Goal: Task Accomplishment & Management: Use online tool/utility

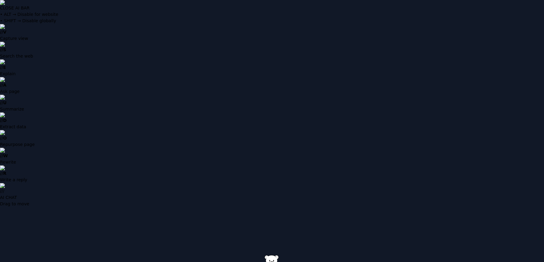
type input "**********"
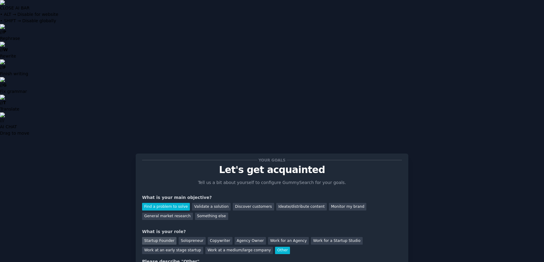
click at [163, 237] on div "Startup Founder" at bounding box center [159, 241] width 34 height 8
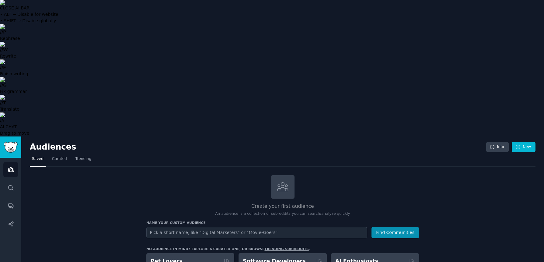
click at [158, 227] on input "text" at bounding box center [256, 232] width 221 height 11
click at [396, 227] on button "Find Communities" at bounding box center [395, 232] width 47 height 11
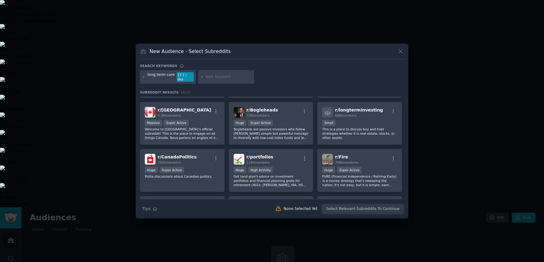
scroll to position [44, 0]
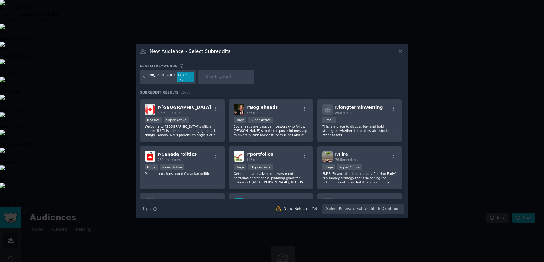
click at [399, 52] on icon at bounding box center [400, 51] width 6 height 6
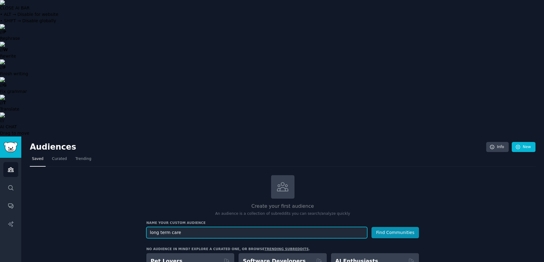
click at [223, 227] on input "long term care" at bounding box center [256, 232] width 221 height 11
type input "long term care facilities"
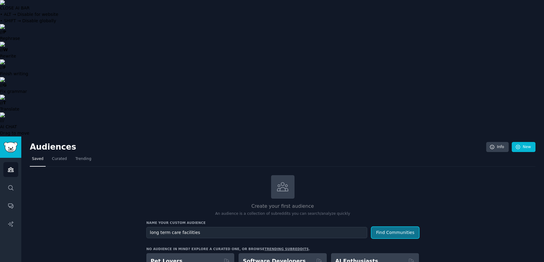
click at [388, 227] on button "Find Communities" at bounding box center [395, 232] width 47 height 11
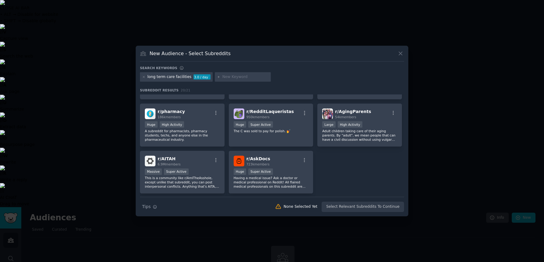
scroll to position [220, 0]
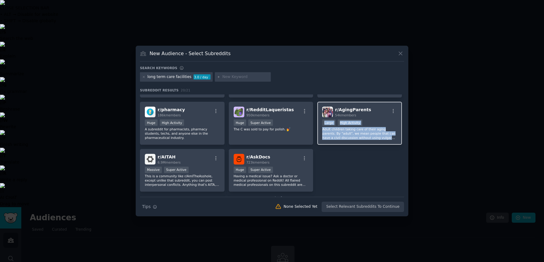
drag, startPoint x: 402, startPoint y: 169, endPoint x: 394, endPoint y: 103, distance: 67.1
click at [394, 103] on div "r/ RedditJobBoard 2k members New Medium Size Super Active Find Your Next Job wi…" at bounding box center [272, 32] width 264 height 317
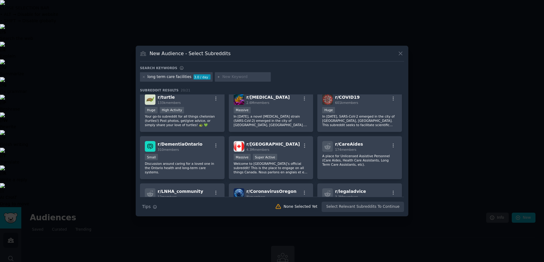
scroll to position [0, 0]
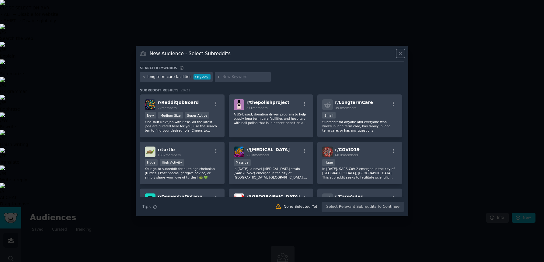
click at [400, 53] on icon at bounding box center [400, 53] width 6 height 6
